Goal: Task Accomplishment & Management: Complete application form

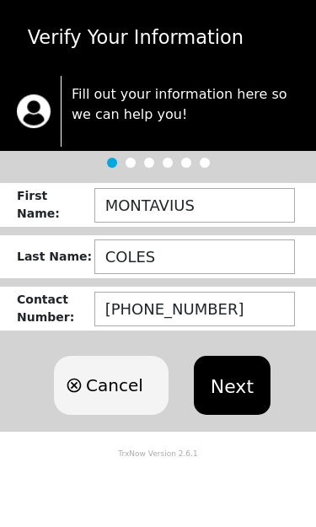
click at [239, 387] on button "Next" at bounding box center [232, 385] width 77 height 59
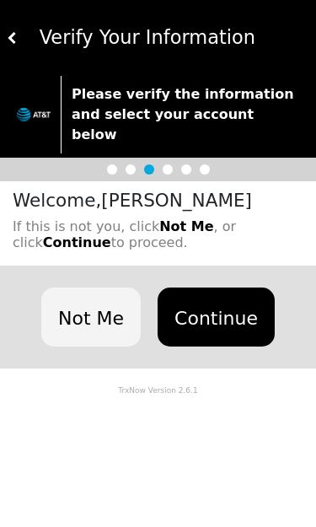
click at [242, 309] on button "Continue" at bounding box center [216, 316] width 117 height 59
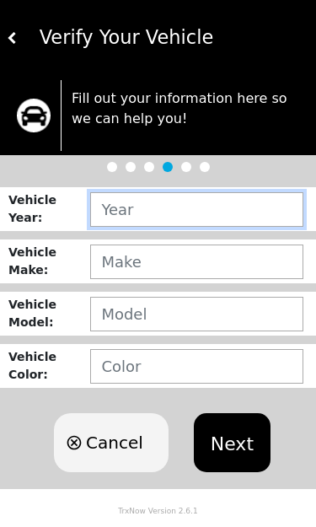
click at [244, 222] on input "text" at bounding box center [196, 209] width 213 height 35
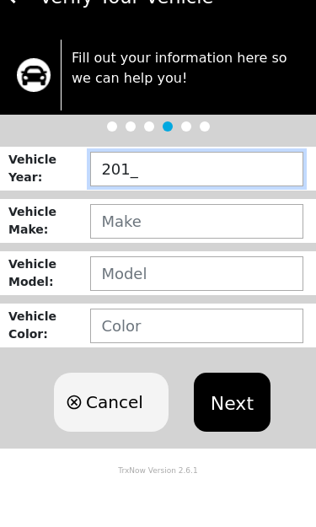
type input "2019"
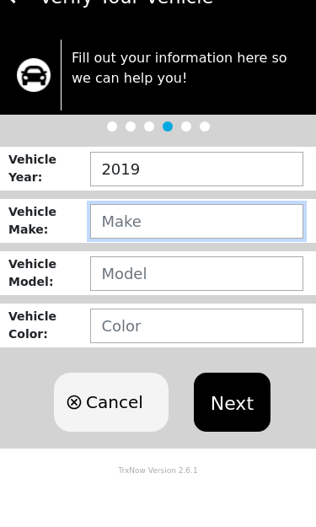
click at [210, 244] on input "text" at bounding box center [196, 261] width 213 height 35
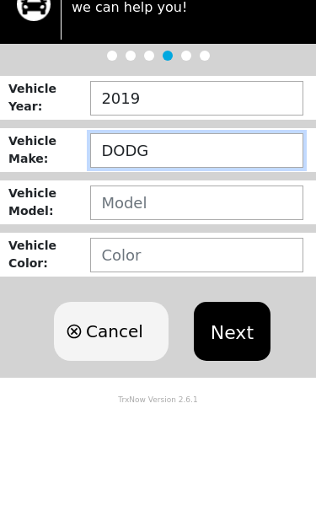
type input "DODGE"
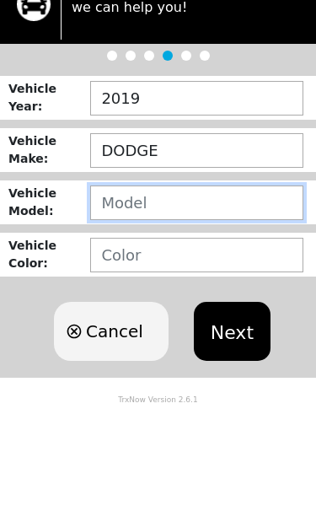
click at [201, 297] on input "text" at bounding box center [196, 314] width 213 height 35
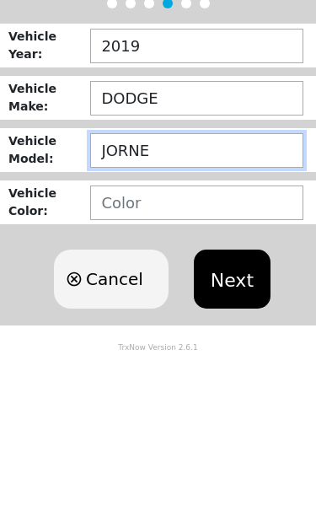
type input "JORNEY"
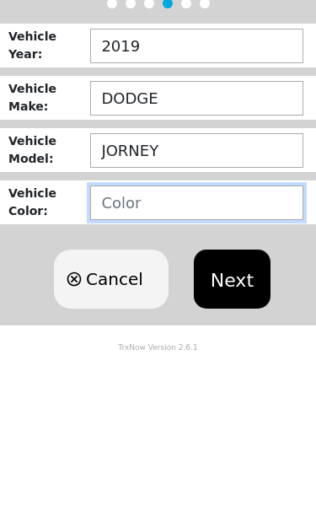
click at [200, 349] on input "text" at bounding box center [196, 366] width 213 height 35
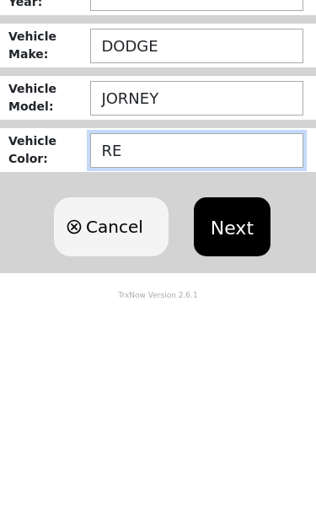
type input "RED"
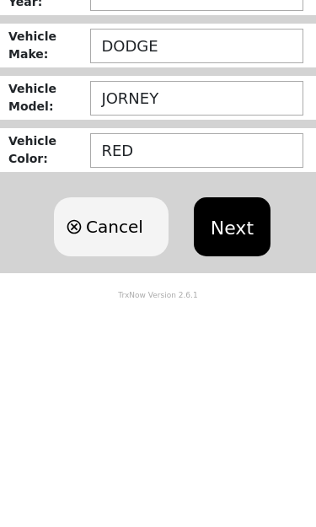
click at [238, 413] on button "Next" at bounding box center [232, 442] width 77 height 59
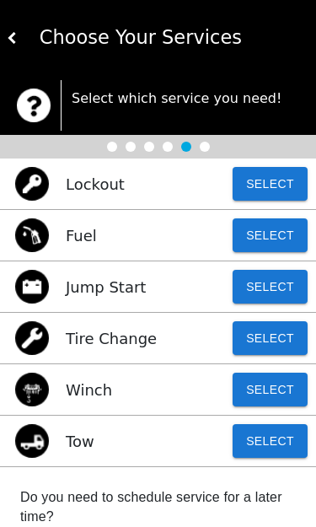
click at [273, 346] on button "Select" at bounding box center [270, 338] width 75 height 34
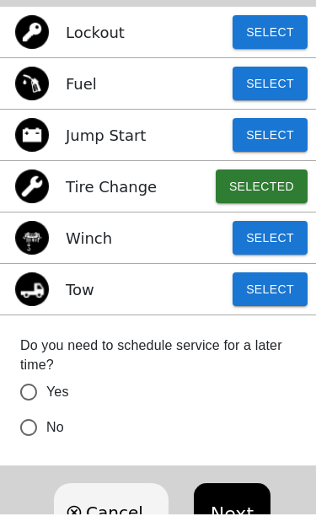
scroll to position [138, 0]
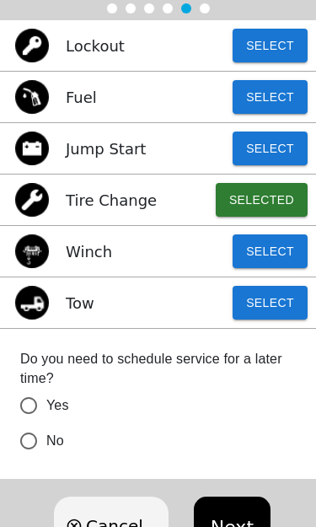
click at [39, 448] on input "No" at bounding box center [28, 440] width 35 height 35
radio input "false"
click at [237, 526] on button "Next" at bounding box center [232, 525] width 77 height 59
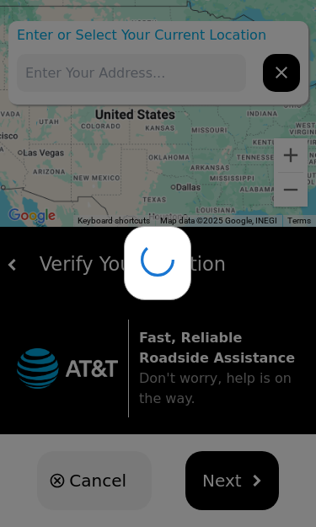
type input "[STREET_ADDRESS]"
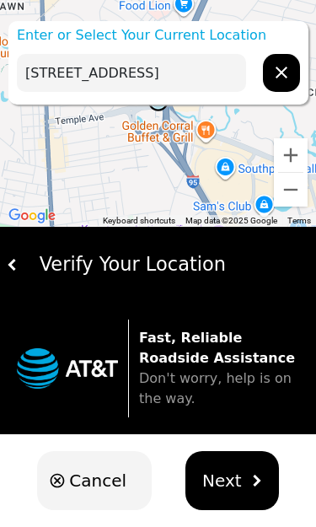
click at [237, 491] on span "Next" at bounding box center [222, 480] width 40 height 25
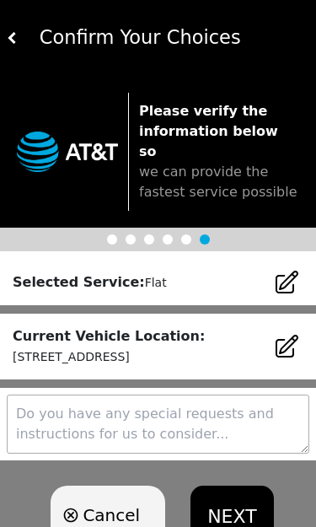
click at [200, 400] on textarea at bounding box center [158, 423] width 303 height 59
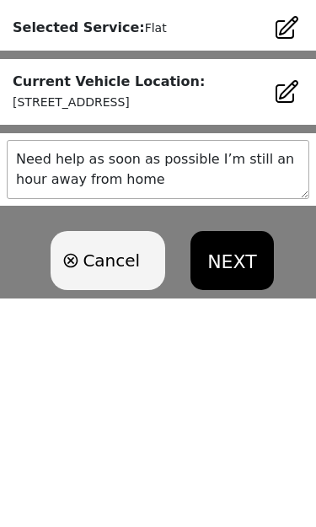
type textarea "Need help as soon as possible I’m still an hour away from home."
click at [244, 459] on button "NEXT" at bounding box center [231, 488] width 83 height 59
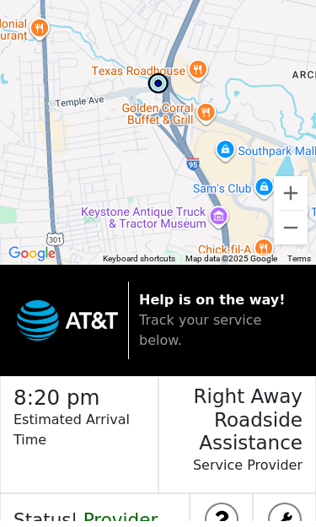
scroll to position [66, 0]
